Goal: Transaction & Acquisition: Purchase product/service

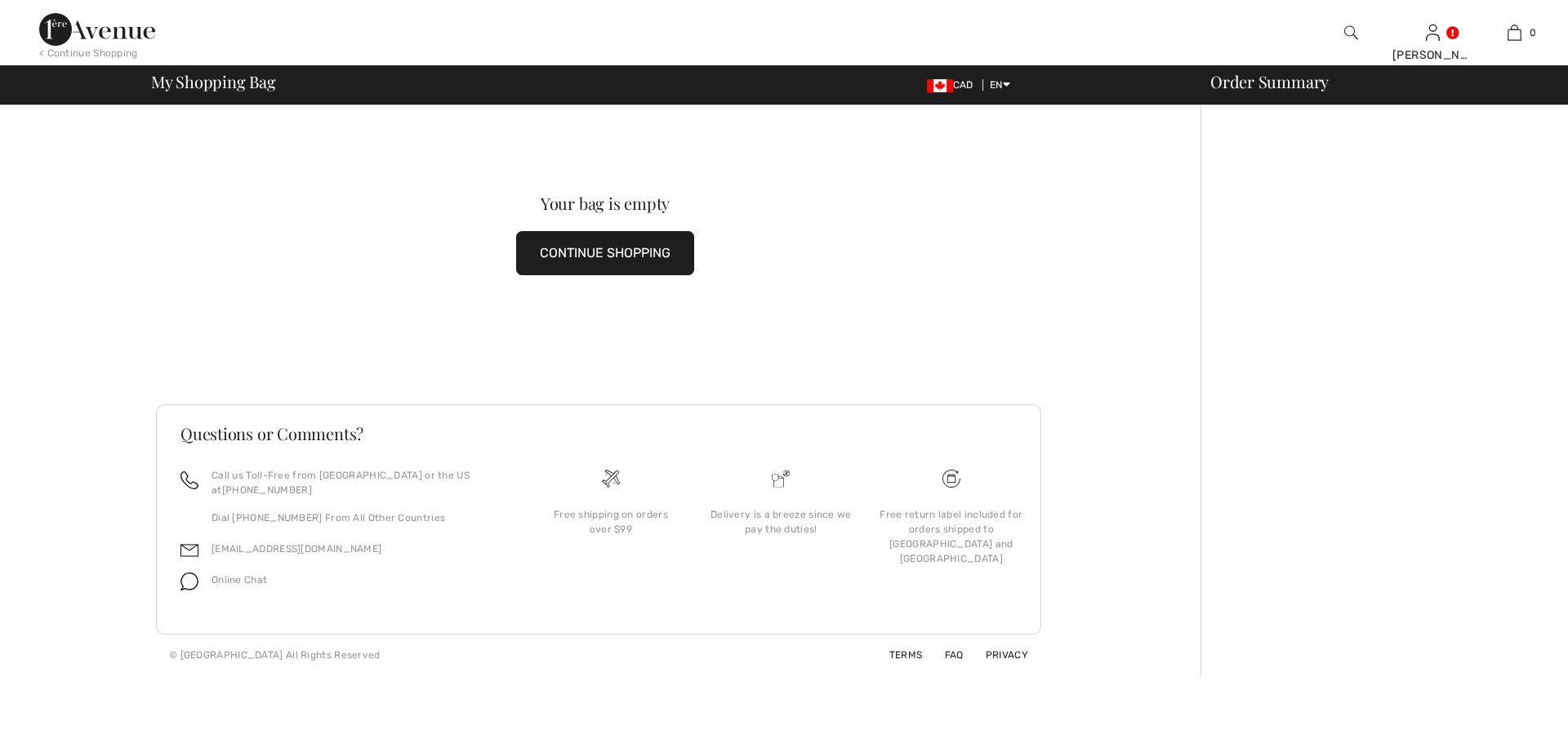
click at [566, 244] on button "CONTINUE SHOPPING" at bounding box center [605, 252] width 178 height 44
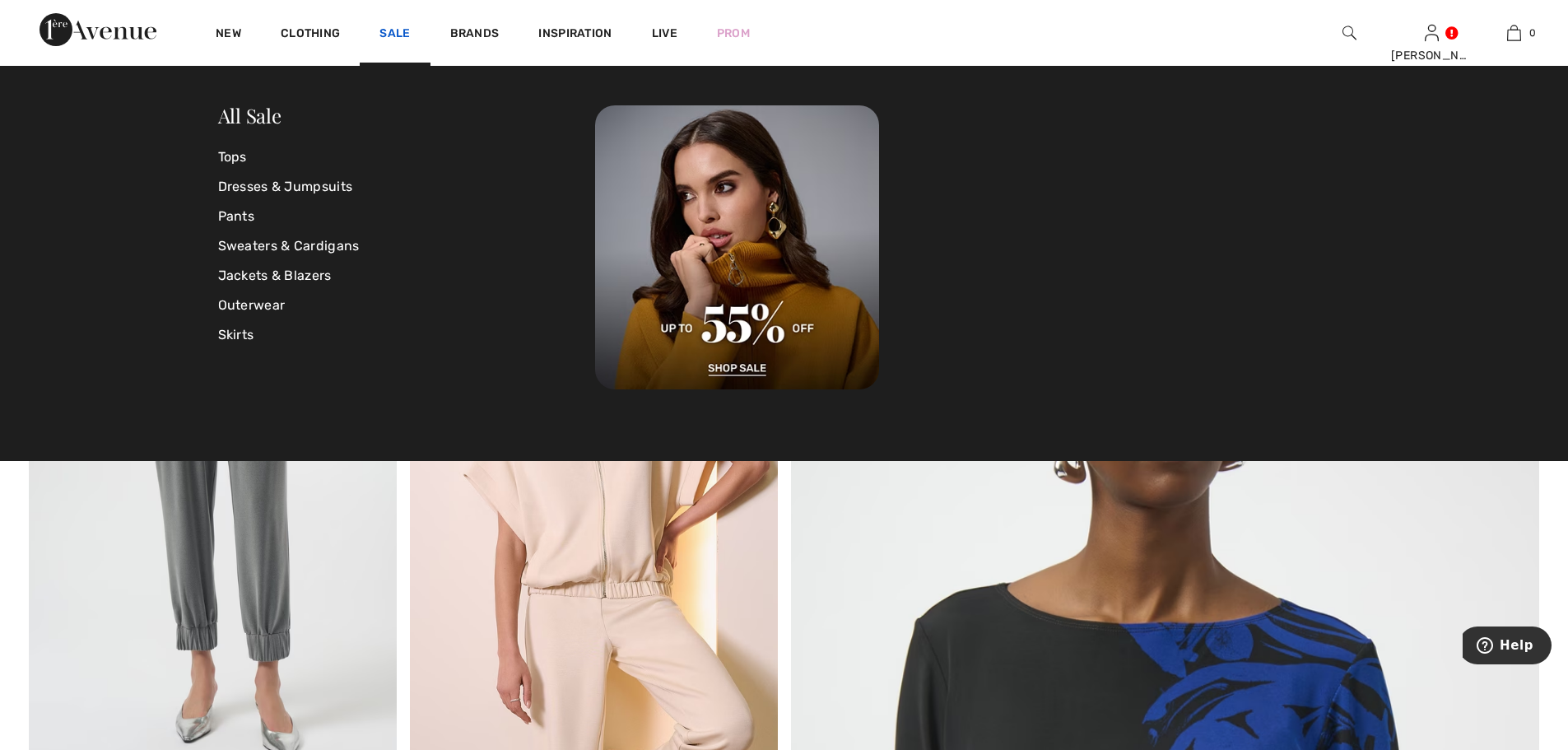
click at [389, 35] on link "Sale" at bounding box center [394, 35] width 30 height 18
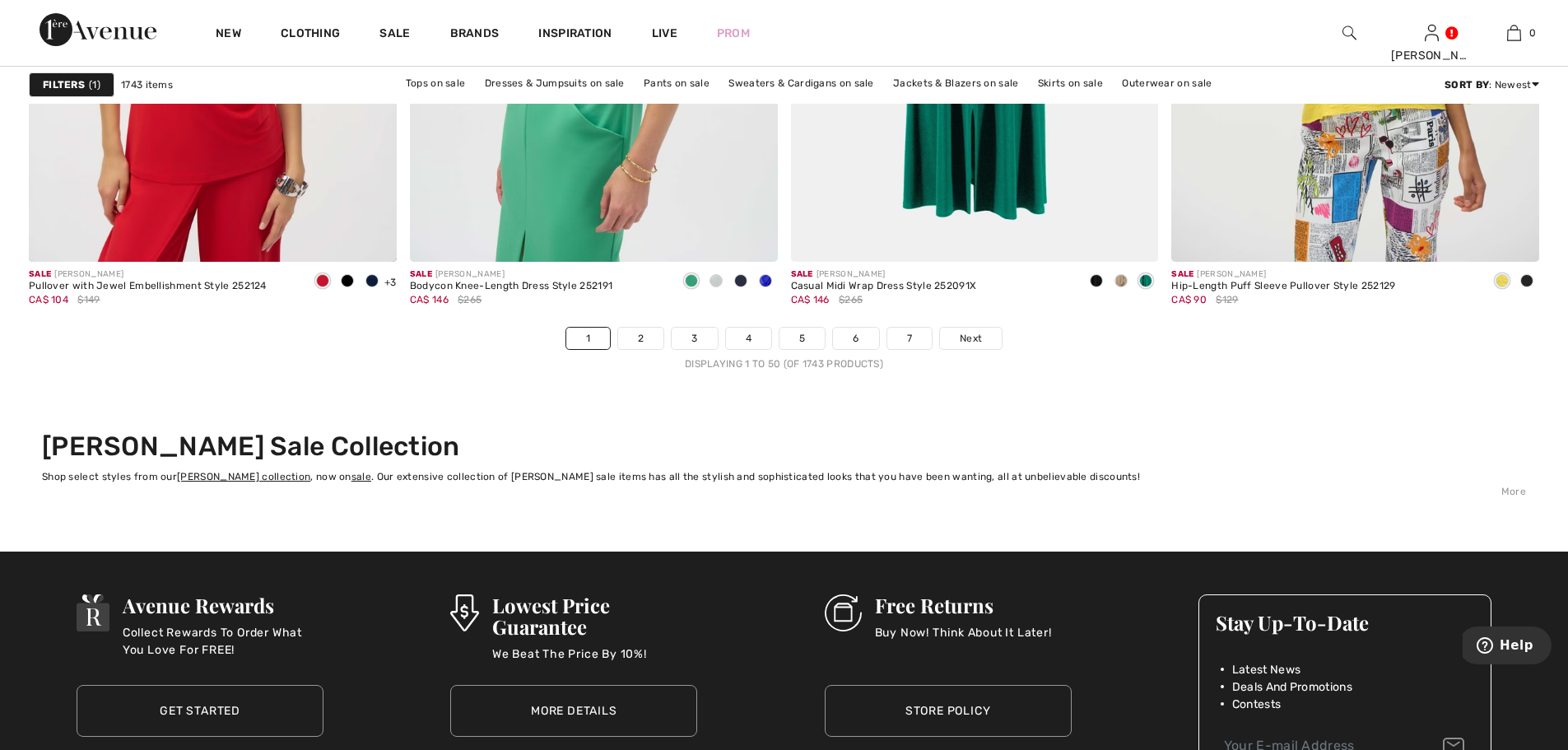
scroll to position [9462, 0]
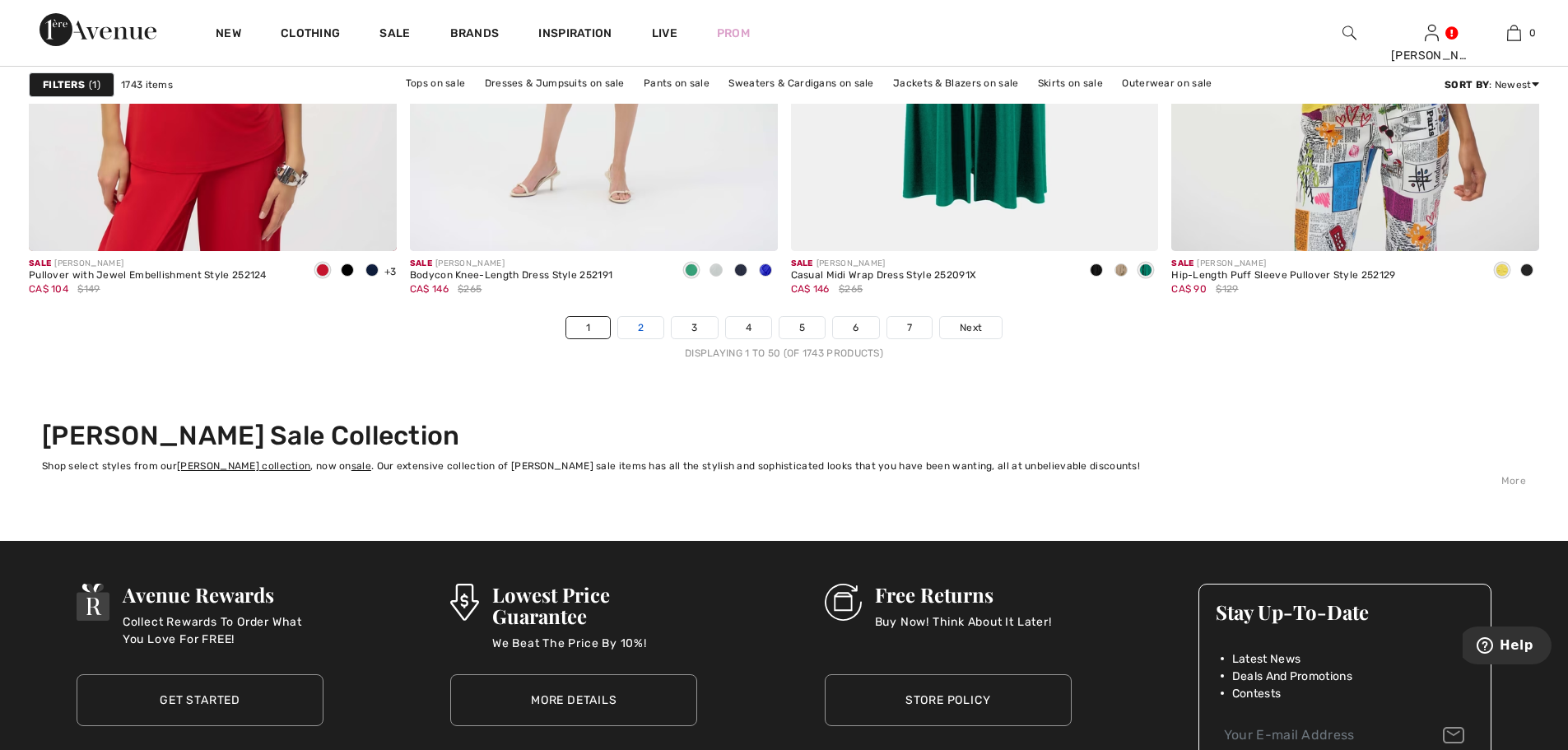
drag, startPoint x: 632, startPoint y: 328, endPoint x: 640, endPoint y: 337, distance: 12.0
click at [633, 331] on link "2" at bounding box center [641, 327] width 45 height 21
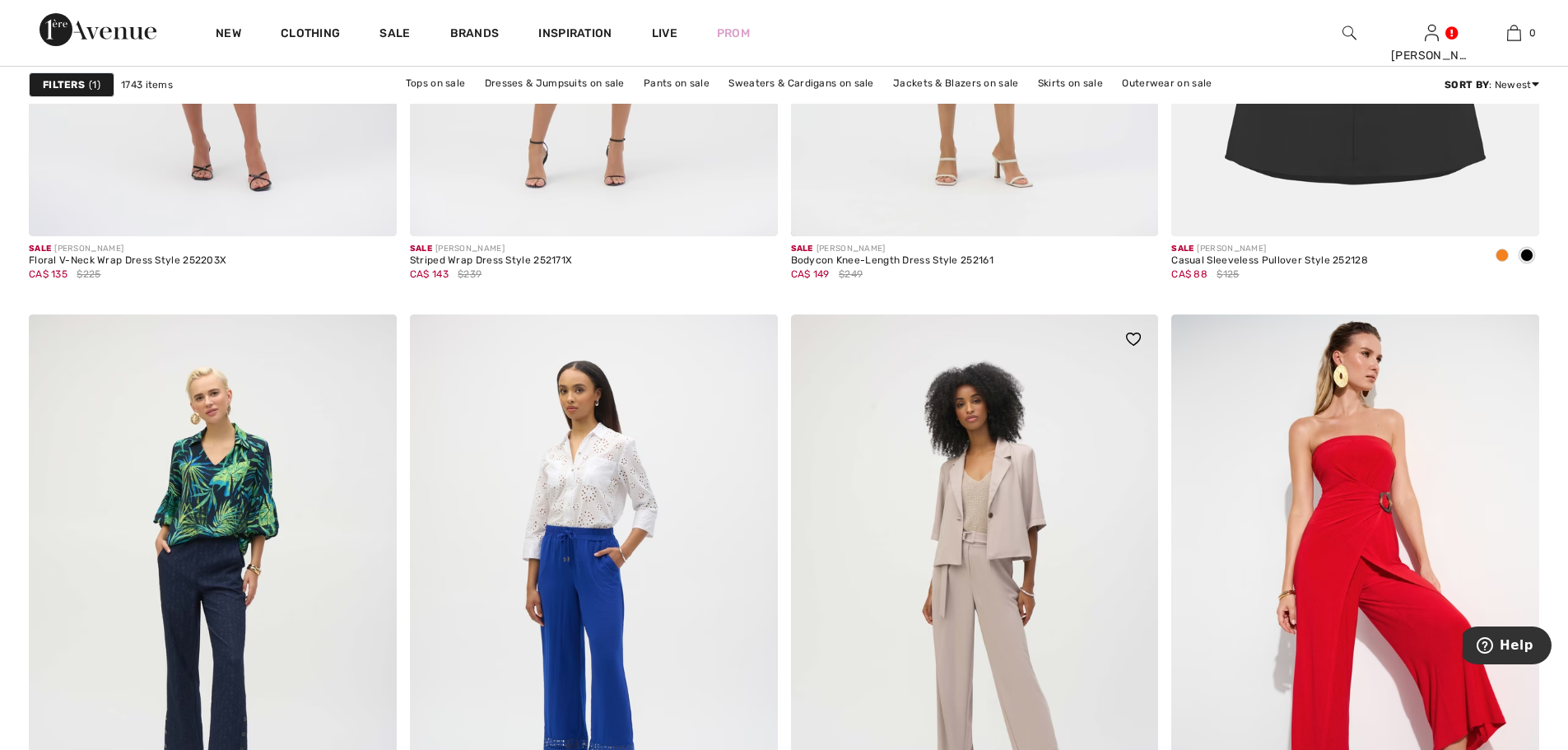
scroll to position [6500, 0]
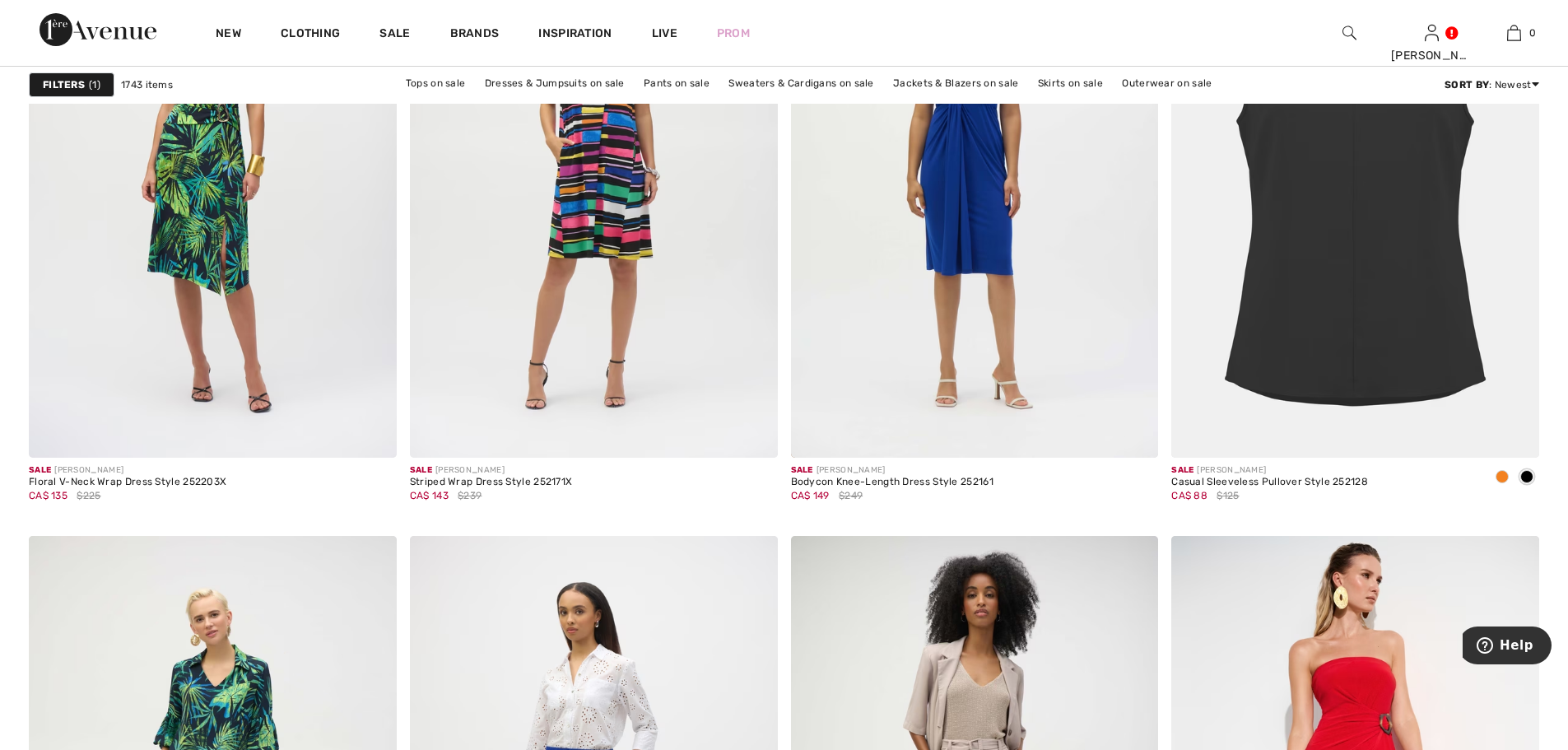
click at [1351, 36] on img at bounding box center [1349, 33] width 14 height 20
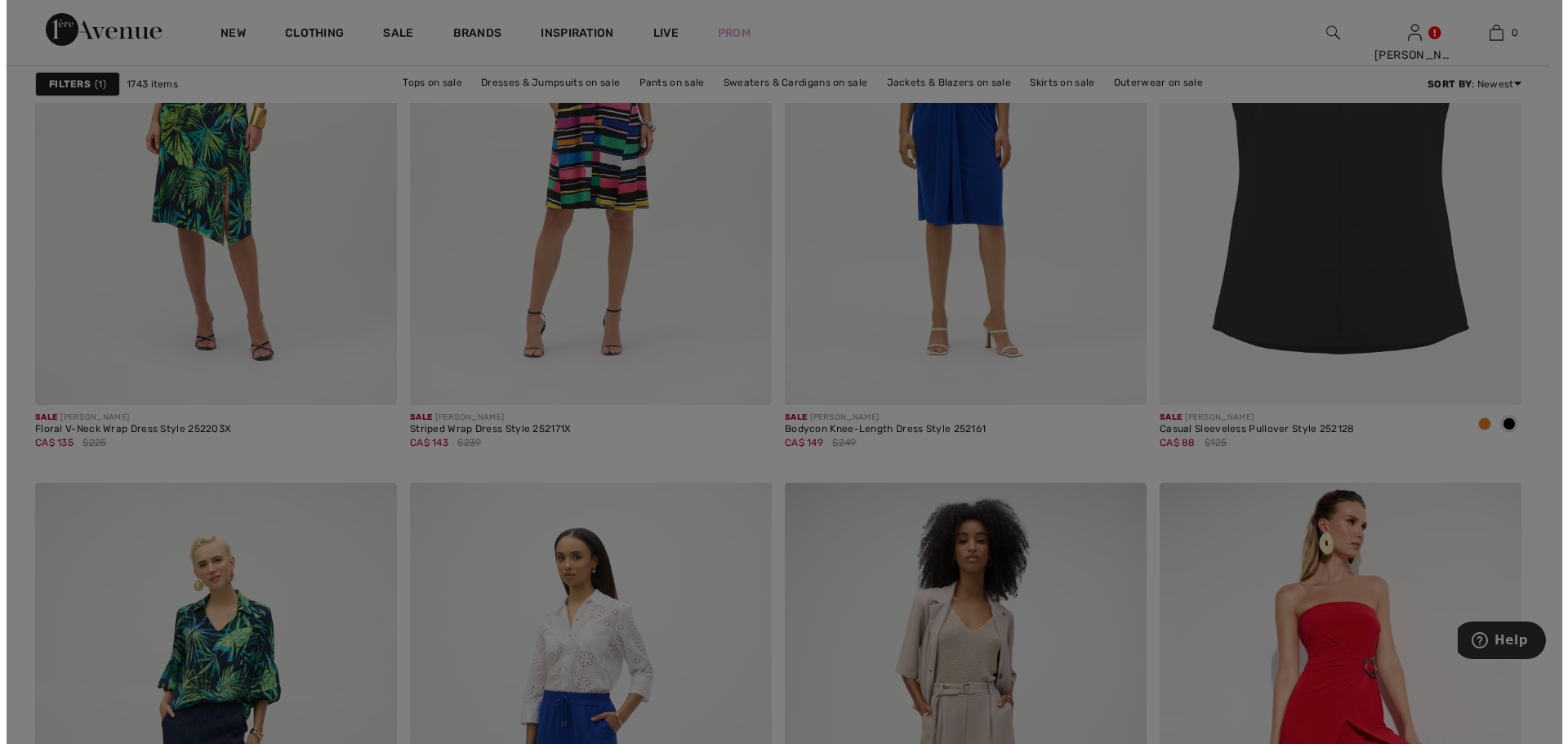
scroll to position [6493, 0]
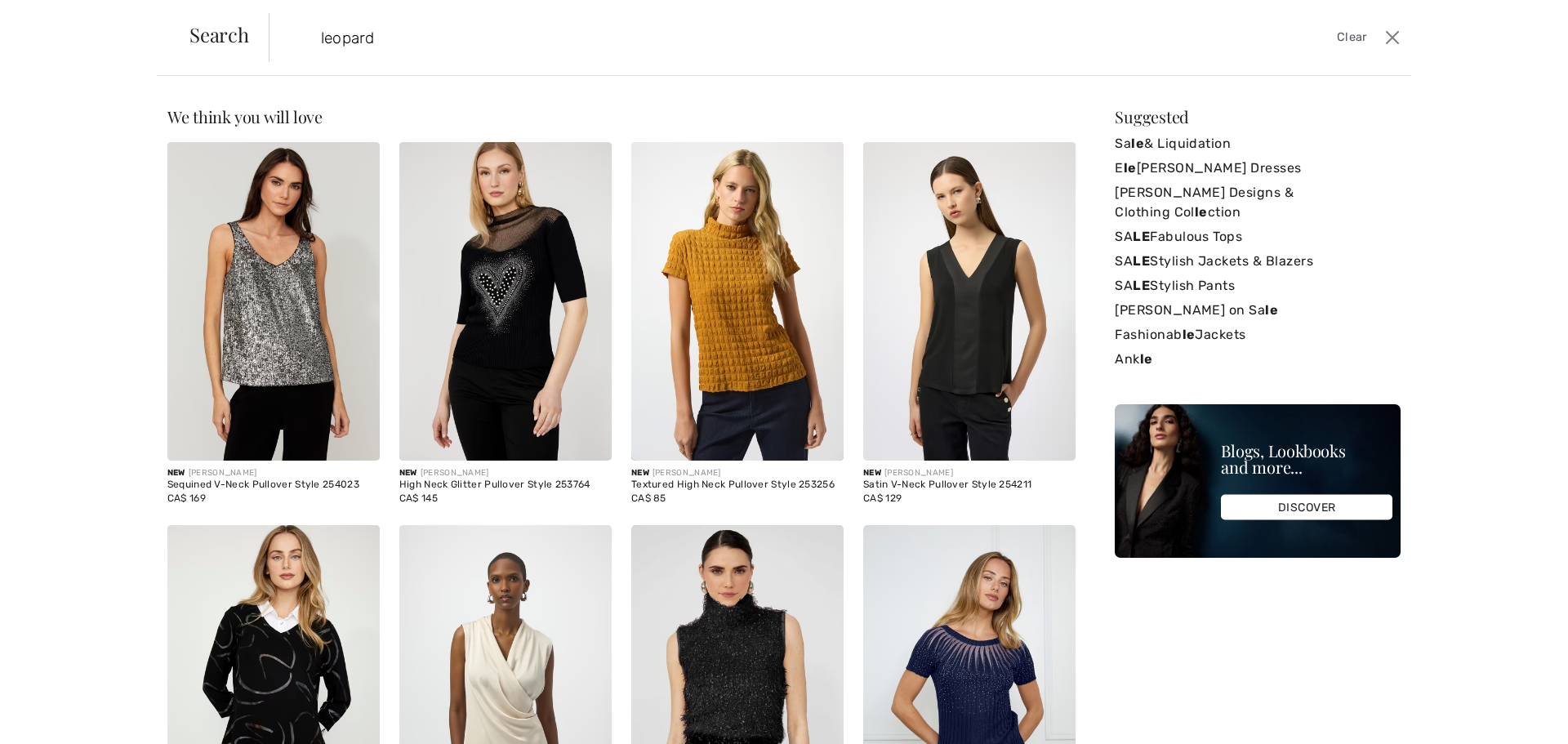
type input "leopard"
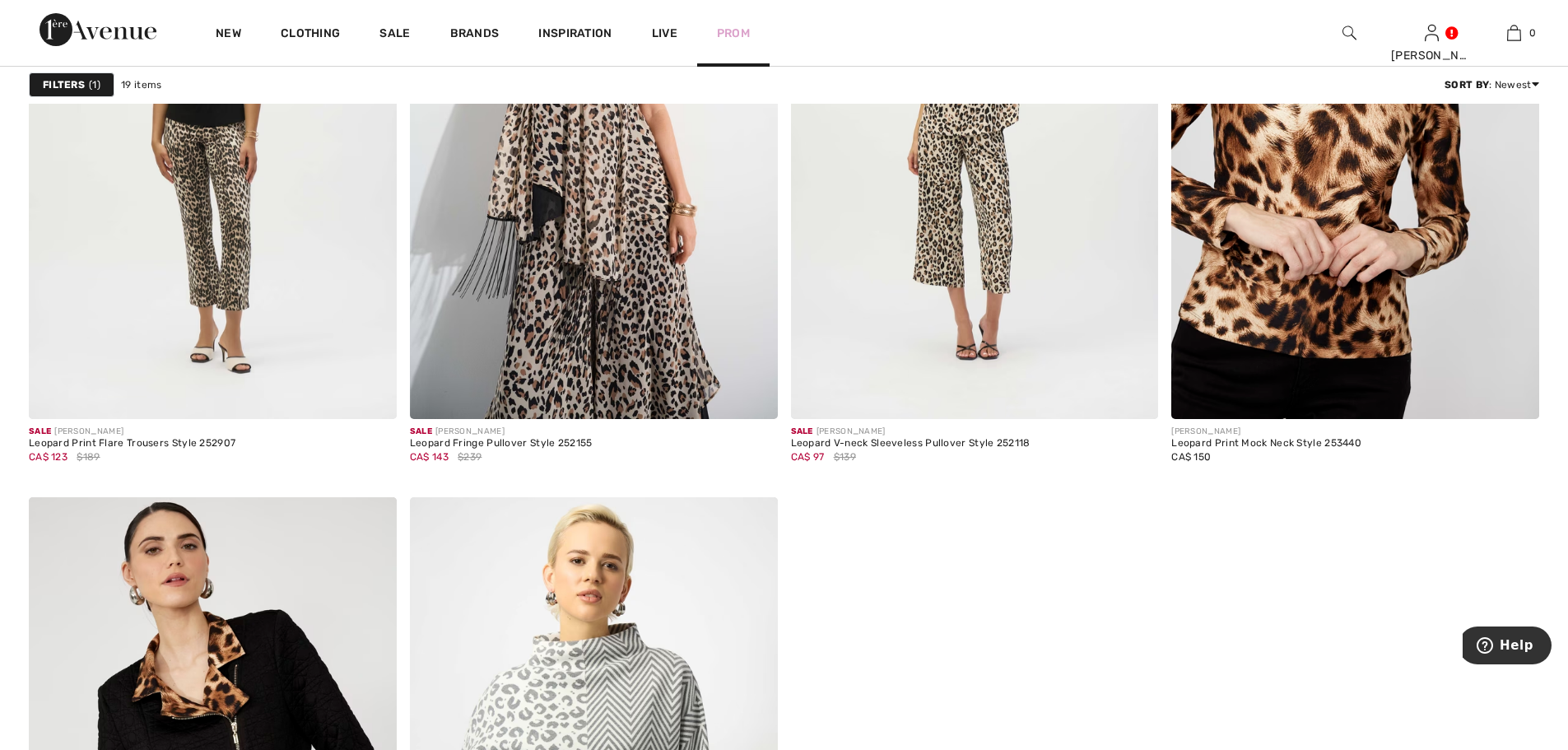
scroll to position [2937, 0]
